Goal: Transaction & Acquisition: Purchase product/service

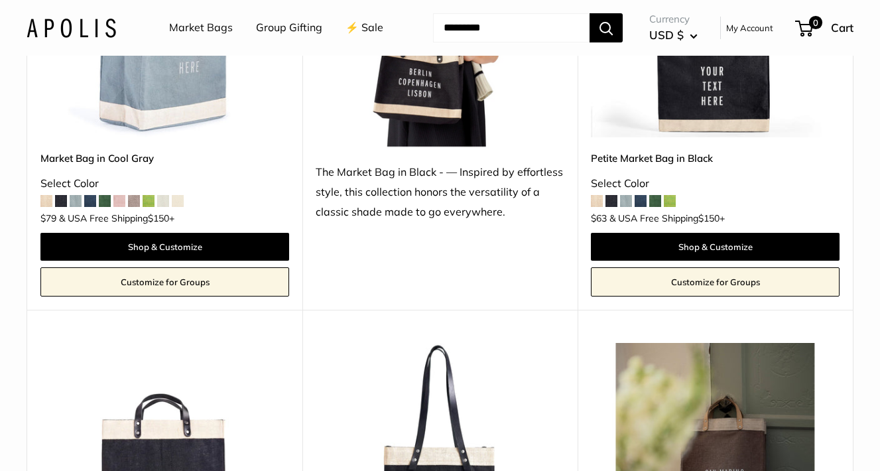
scroll to position [5677, 0]
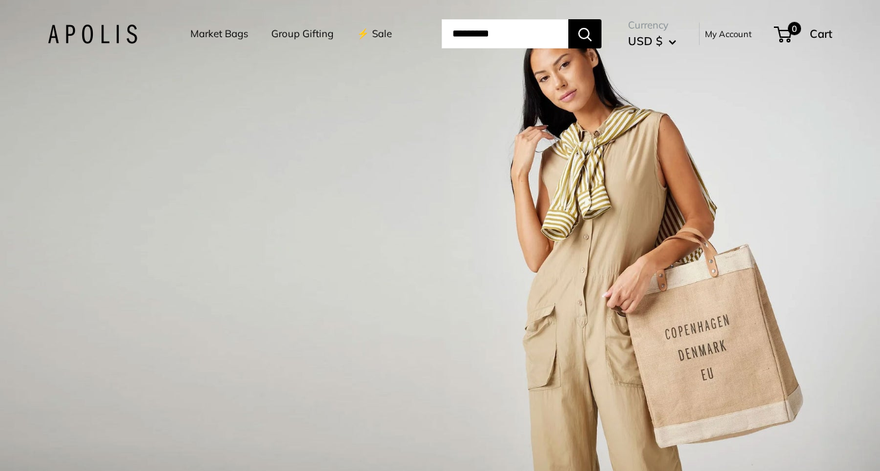
click at [509, 42] on input "Search..." at bounding box center [505, 33] width 127 height 29
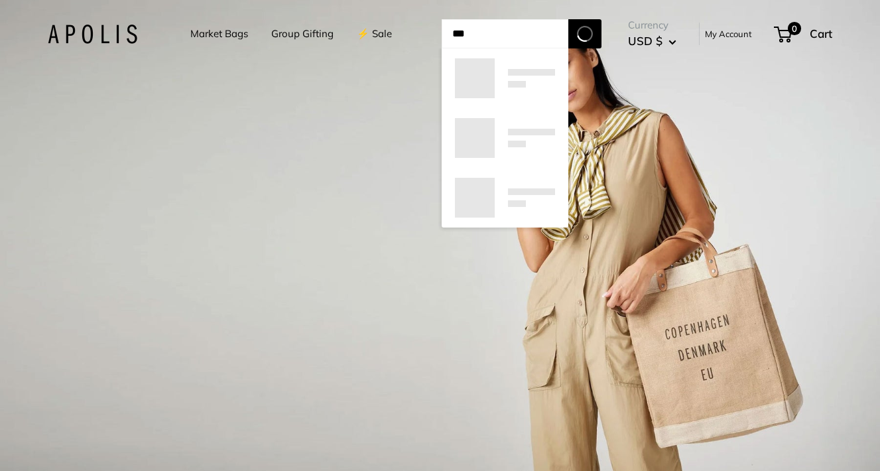
type input "***"
click at [601, 34] on button "Search" at bounding box center [584, 33] width 33 height 29
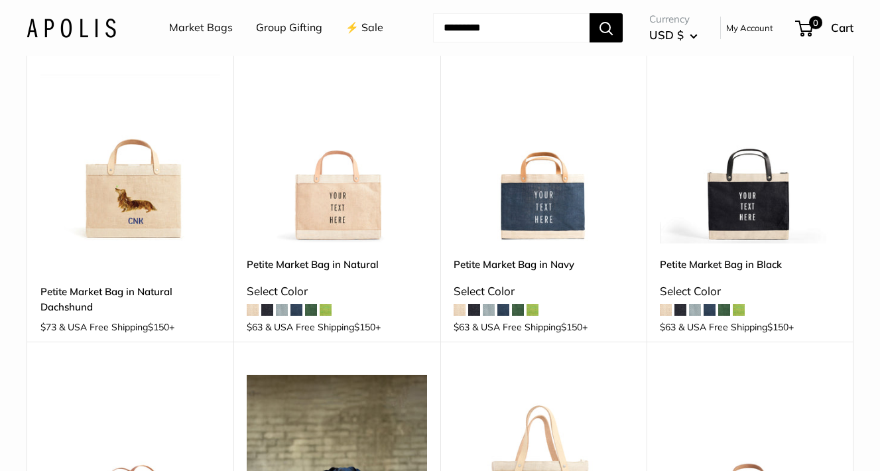
scroll to position [166, 0]
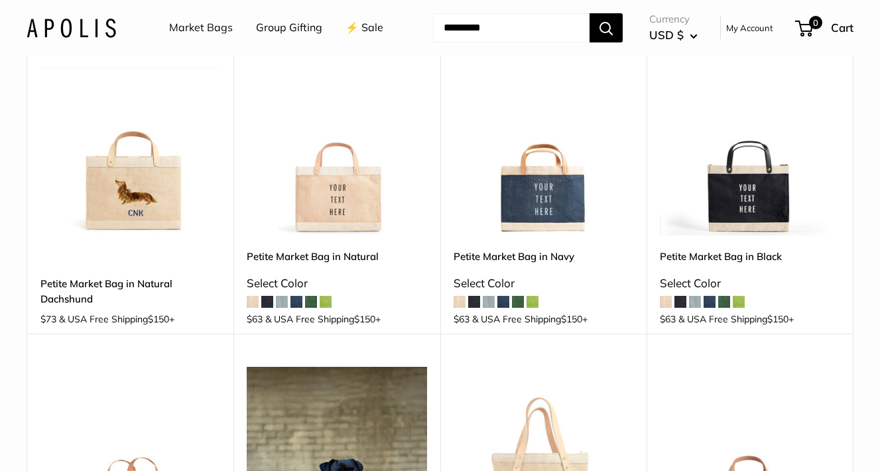
click at [101, 307] on link "Petite Market Bag in Natural Dachshund" at bounding box center [130, 291] width 180 height 31
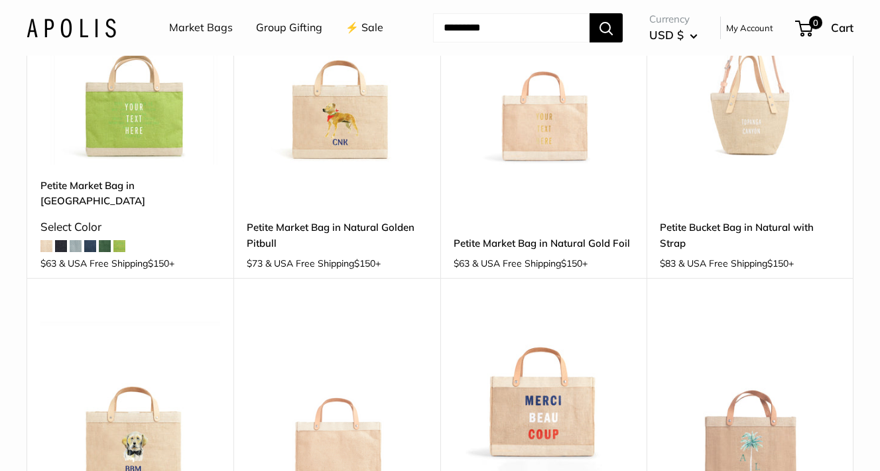
scroll to position [879, 0]
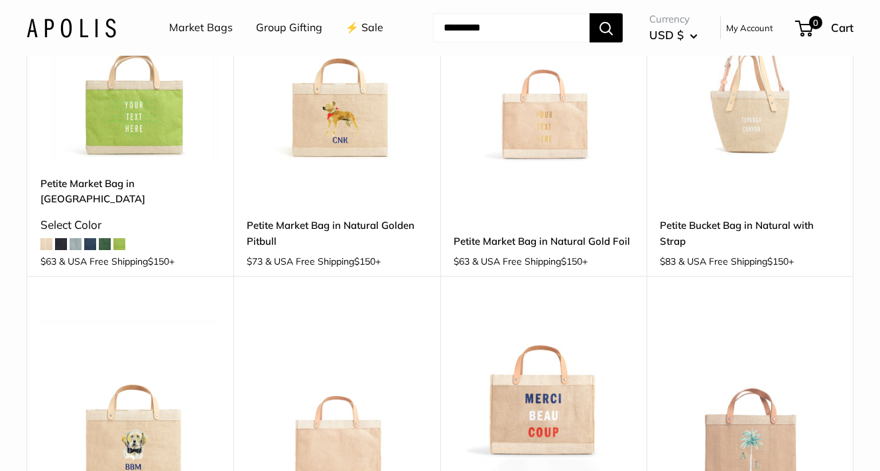
click at [270, 249] on link "Petite Market Bag in Natural Golden Pitbull" at bounding box center [337, 232] width 180 height 31
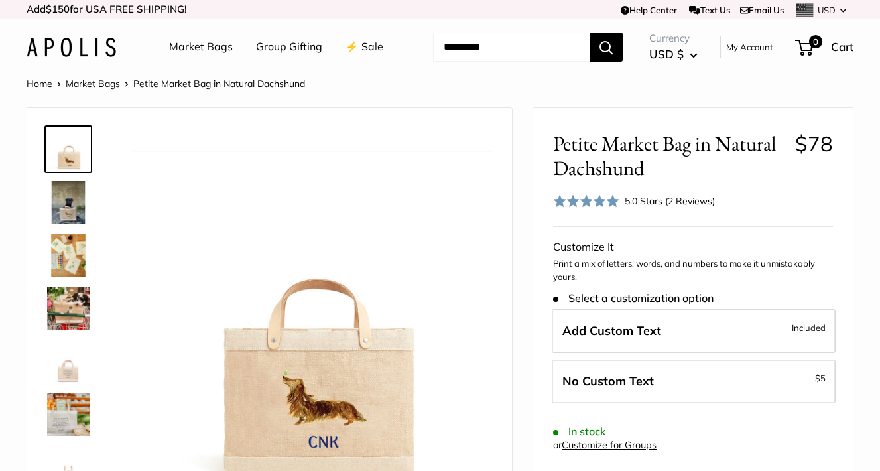
click at [62, 223] on img at bounding box center [68, 202] width 42 height 42
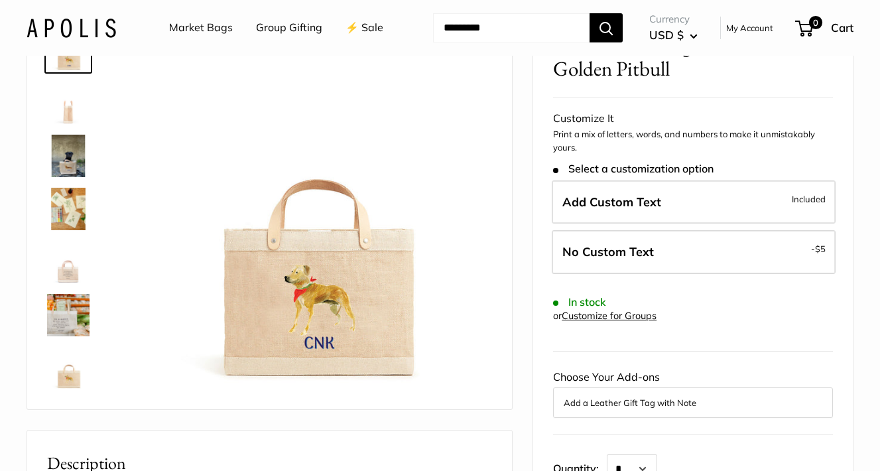
scroll to position [80, 0]
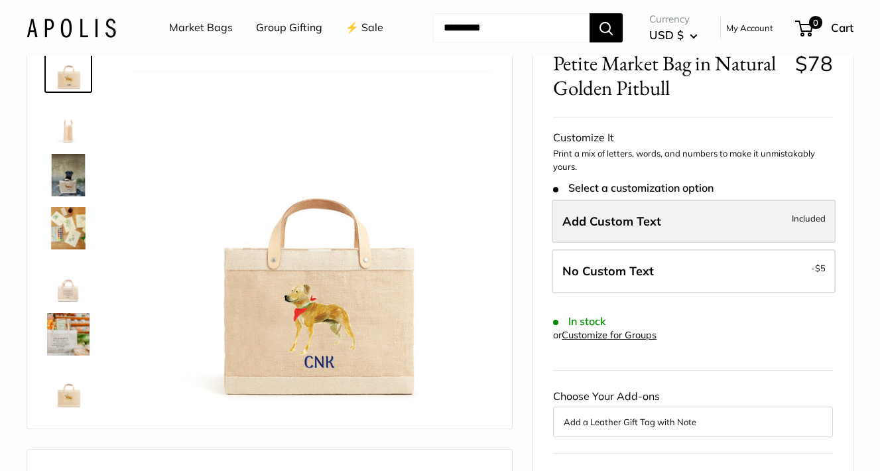
click at [667, 243] on label "Add Custom Text Included" at bounding box center [694, 222] width 284 height 44
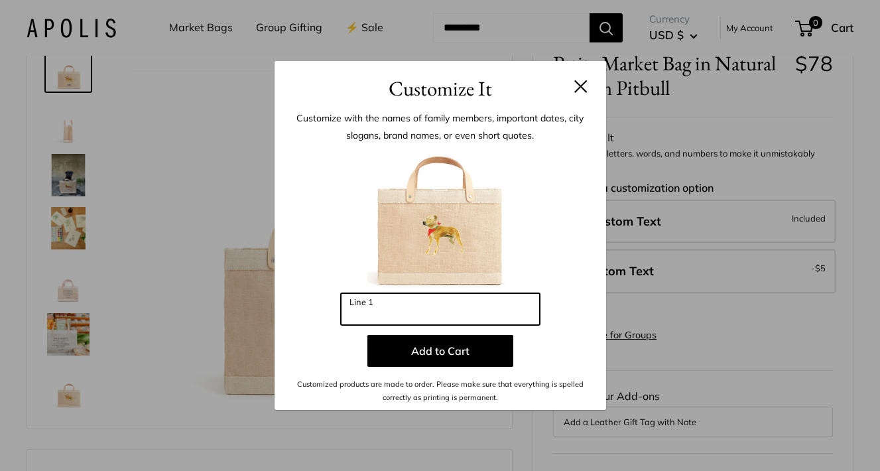
click at [470, 316] on input "Line 1" at bounding box center [440, 309] width 199 height 32
type input "***"
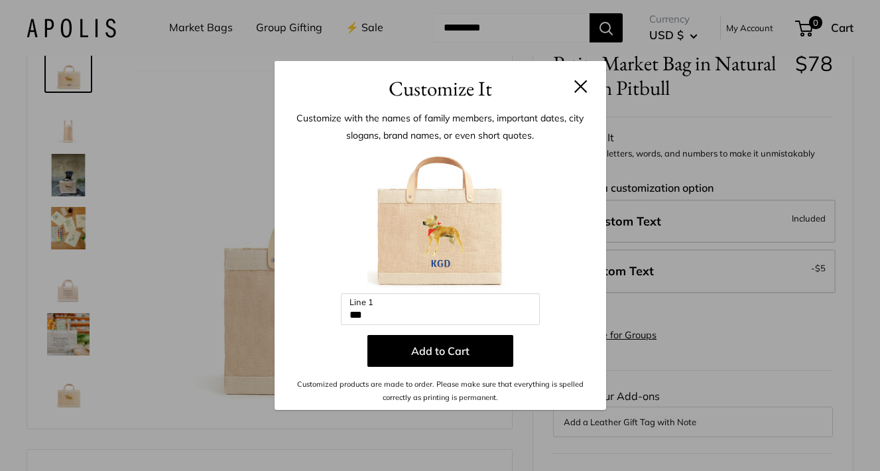
click at [578, 88] on button at bounding box center [580, 86] width 13 height 13
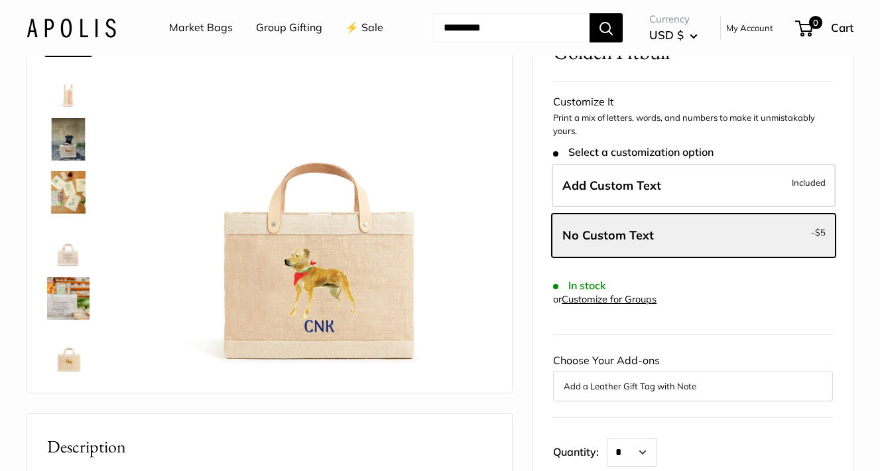
scroll to position [116, 0]
click at [70, 373] on img at bounding box center [68, 351] width 42 height 42
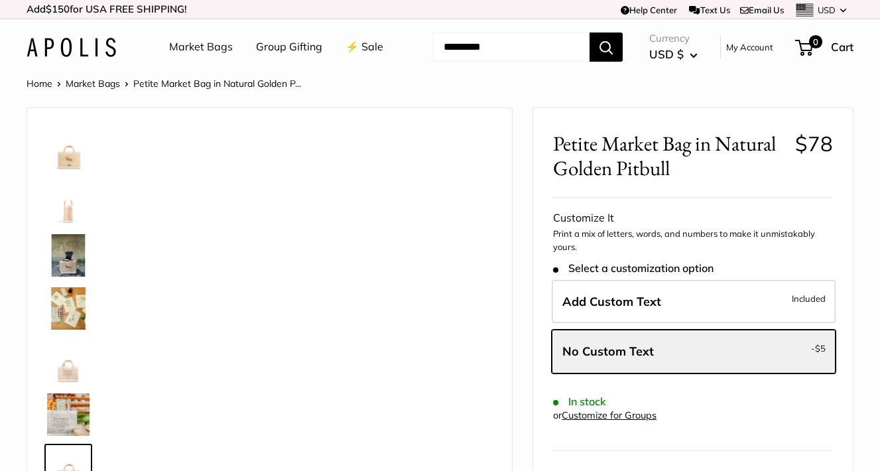
scroll to position [0, 0]
